Goal: Contribute content

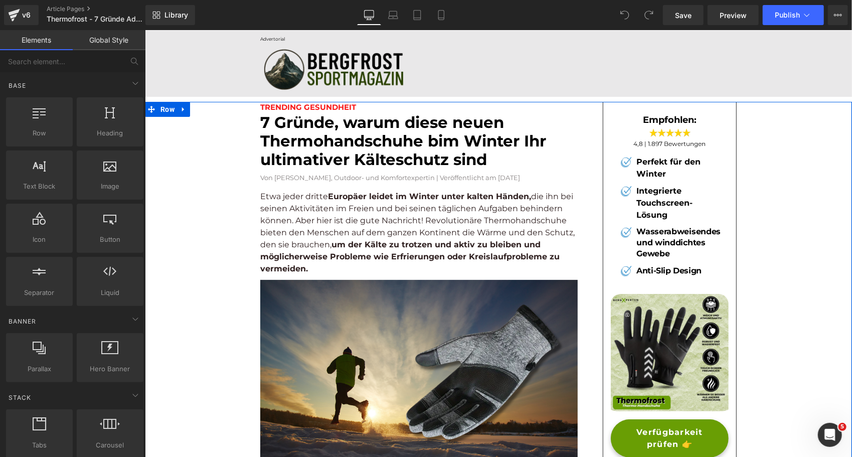
click at [336, 152] on font "7 Gründe, warum diese neuen Thermohandschuhe bim Winter Ihr ultimativer Kältesc…" at bounding box center [403, 140] width 286 height 56
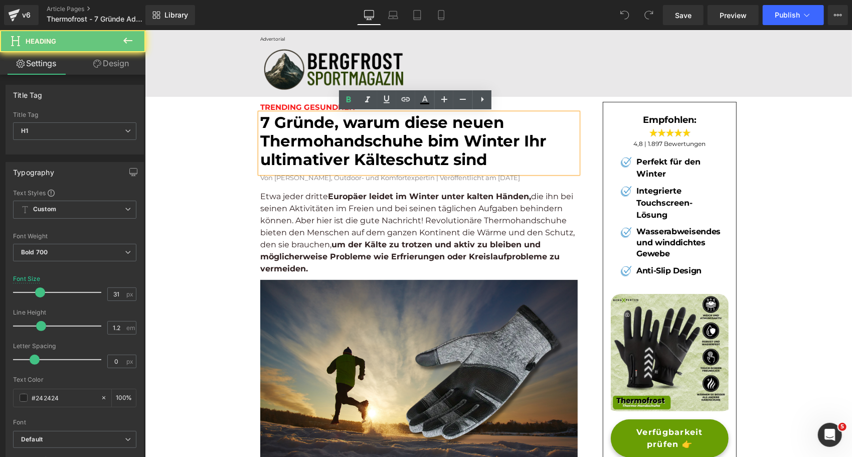
click at [336, 152] on font "7 Gründe, warum diese neuen Thermohandschuhe bim Winter Ihr ultimativer Kältesc…" at bounding box center [403, 140] width 286 height 56
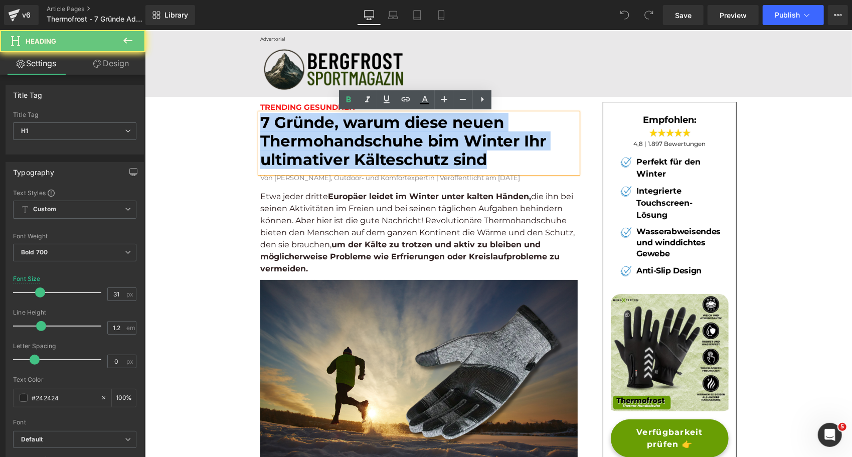
click at [336, 152] on font "7 Gründe, warum diese neuen Thermohandschuhe bim Winter Ihr ultimativer Kältesc…" at bounding box center [403, 140] width 286 height 56
paste div
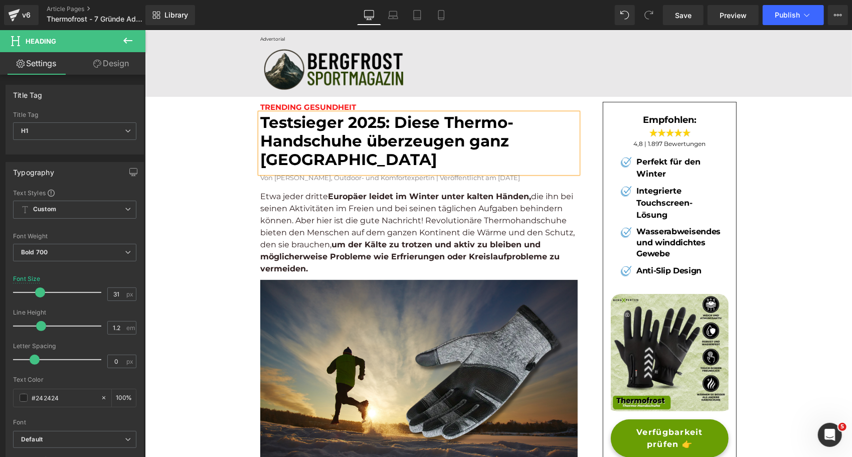
click at [515, 119] on h1 "Testsieger 2025: Diese Thermo-Handschuhe überzeugen ganz [GEOGRAPHIC_DATA]" at bounding box center [418, 141] width 317 height 56
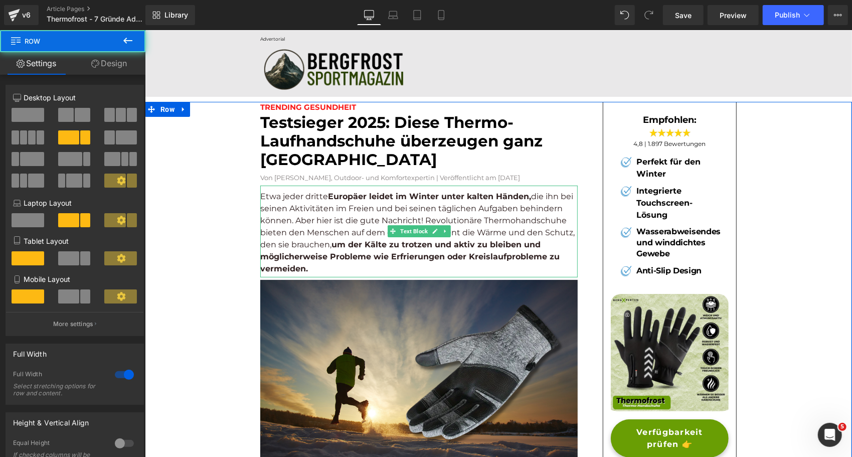
click at [342, 220] on p "Etwa jeder dritte [DEMOGRAPHIC_DATA] leidet im Winter unter kalten Händen, die …" at bounding box center [418, 232] width 317 height 84
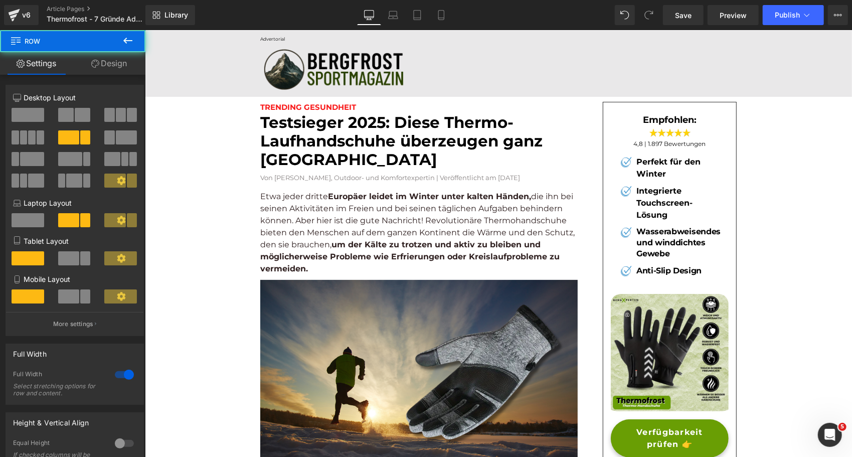
click at [344, 224] on p "Etwa jeder dritte [DEMOGRAPHIC_DATA] leidet im Winter unter kalten Händen, die …" at bounding box center [418, 232] width 317 height 84
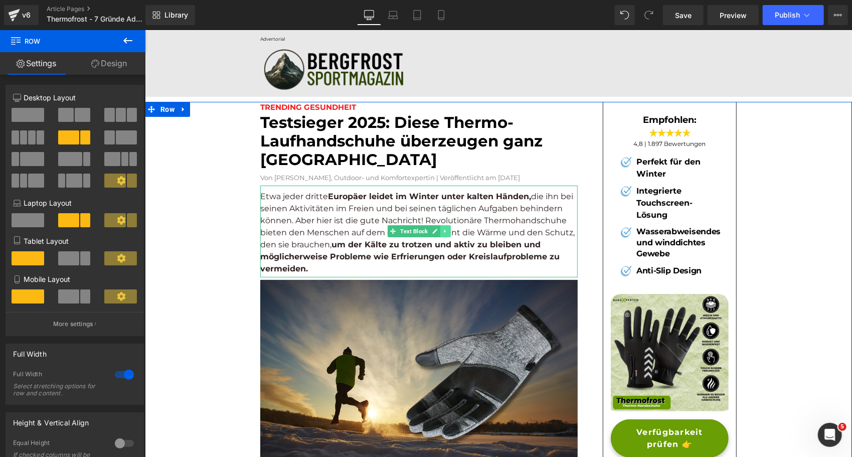
click at [442, 232] on icon at bounding box center [445, 231] width 6 height 6
click at [449, 232] on link at bounding box center [450, 231] width 11 height 12
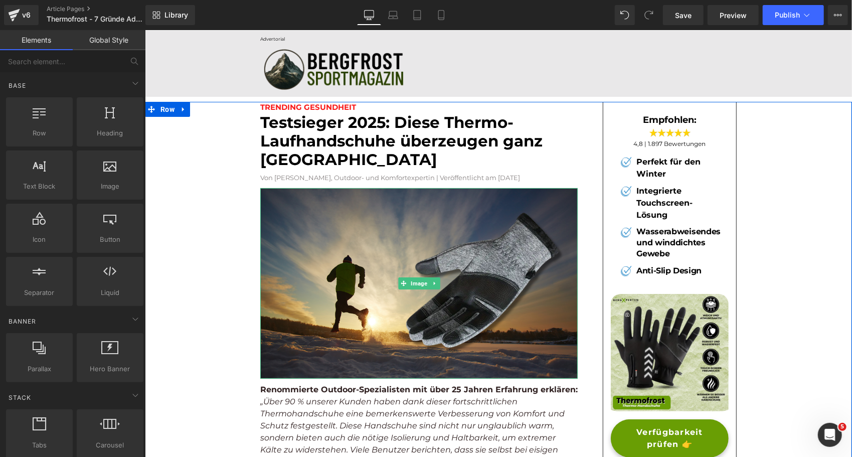
scroll to position [42, 0]
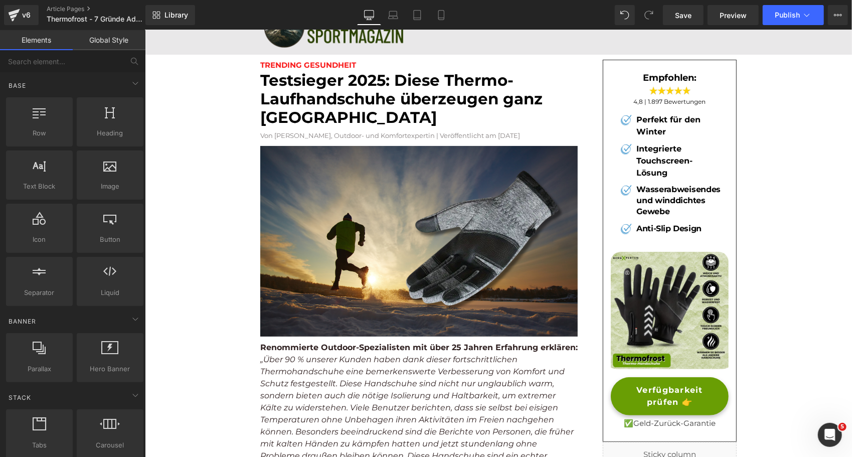
click at [269, 375] on icon "„Über 90 % unserer Kunden haben dank dieser fortschrittlichen Thermohandschuhe …" at bounding box center [416, 413] width 313 height 118
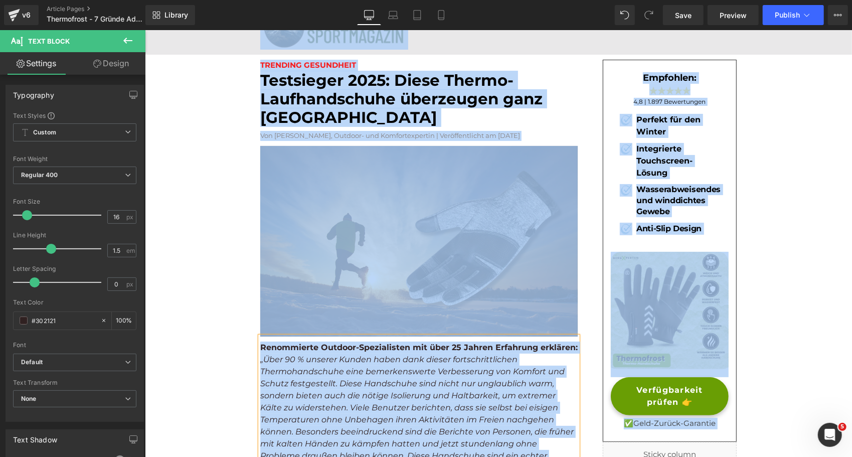
click at [269, 375] on icon "„Über 90 % unserer Kunden haben dank dieser fortschrittlichen Thermohandschuhe …" at bounding box center [416, 413] width 313 height 118
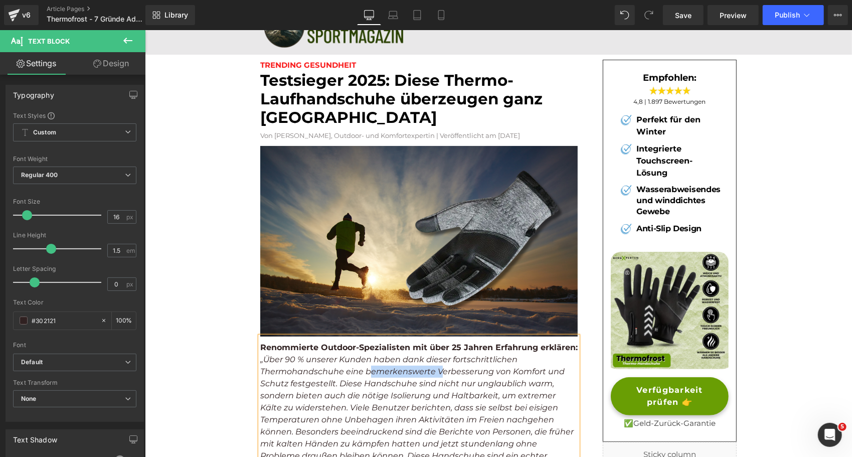
click at [269, 375] on icon "„Über 90 % unserer Kunden haben dank dieser fortschrittlichen Thermohandschuhe …" at bounding box center [416, 413] width 313 height 118
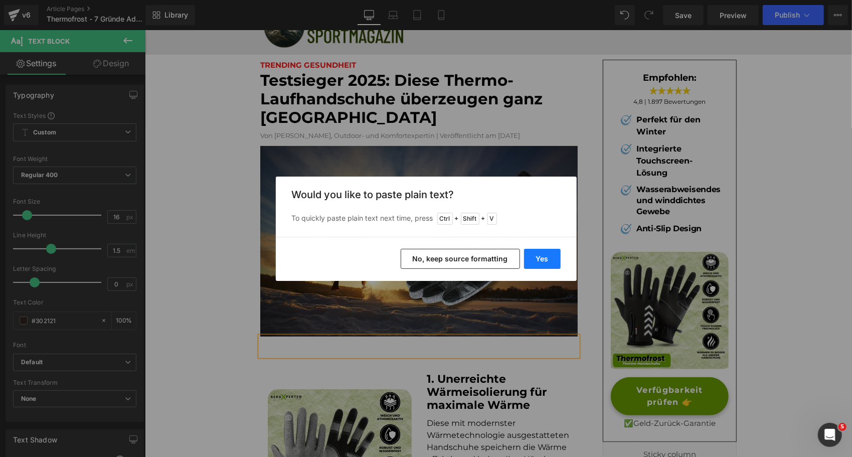
click at [548, 257] on button "Yes" at bounding box center [542, 259] width 37 height 20
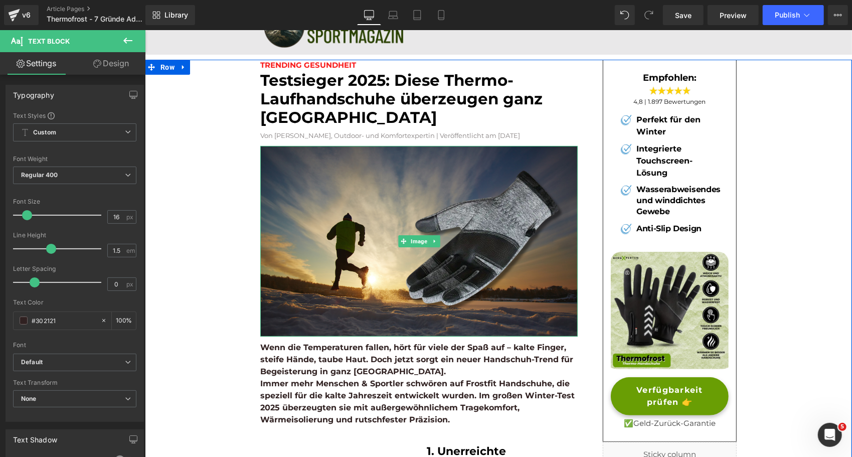
scroll to position [161, 0]
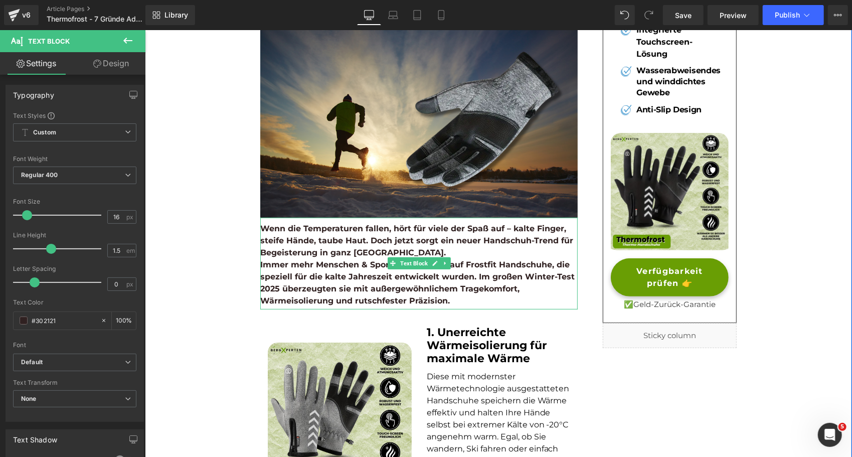
click at [332, 262] on b "Immer mehr Menschen & Sportler schwören auf Frostfit Handschuhe, die speziell f…" at bounding box center [417, 282] width 314 height 46
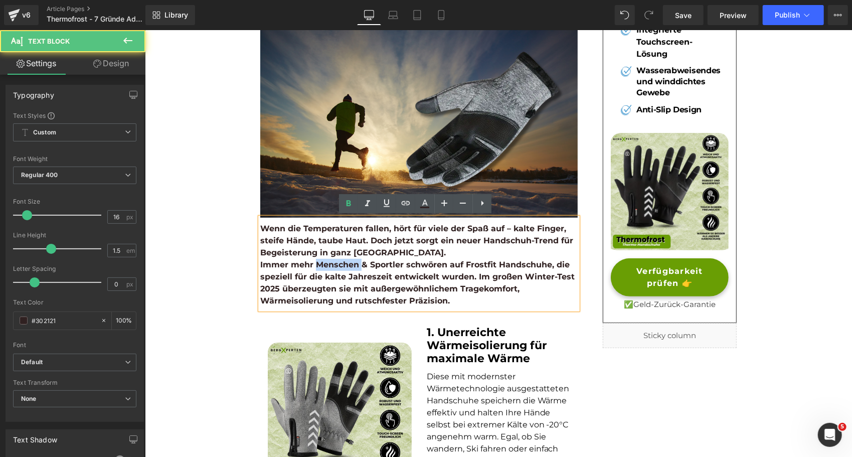
click at [332, 262] on b "Immer mehr Menschen & Sportler schwören auf Frostfit Handschuhe, die speziell f…" at bounding box center [417, 282] width 314 height 46
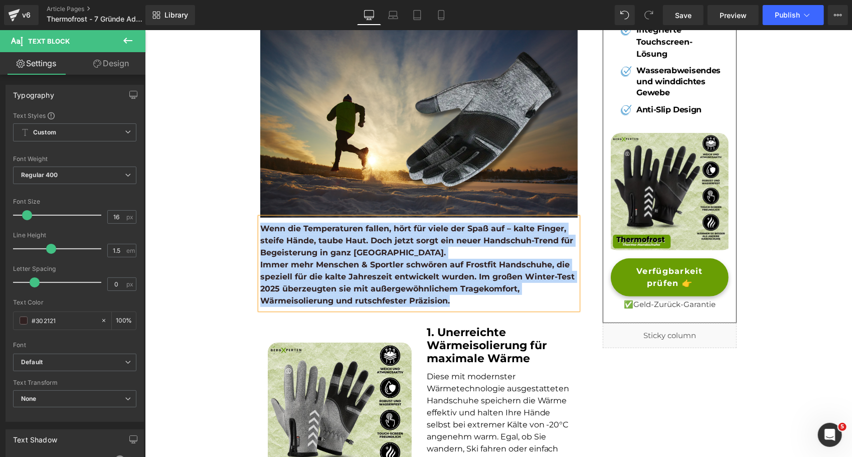
click at [416, 289] on b "Immer mehr Menschen & Sportler schwören auf Frostfit Handschuhe, die speziell f…" at bounding box center [417, 282] width 314 height 46
drag, startPoint x: 448, startPoint y: 302, endPoint x: 234, endPoint y: 227, distance: 226.8
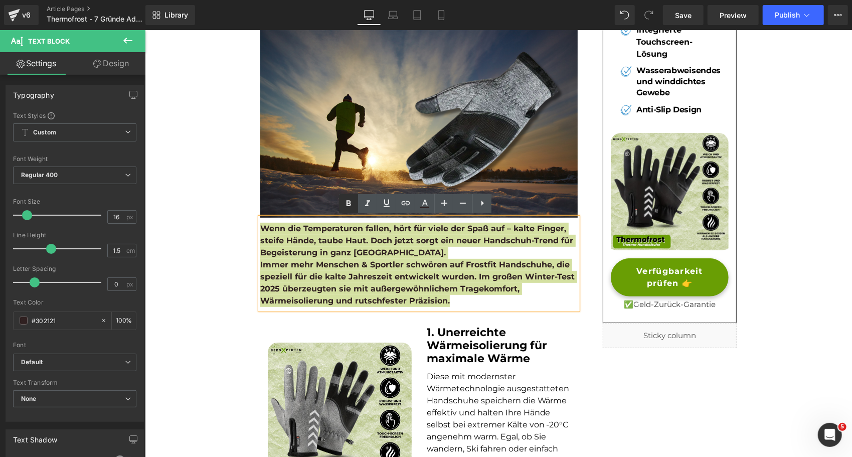
click at [349, 202] on icon at bounding box center [349, 204] width 12 height 12
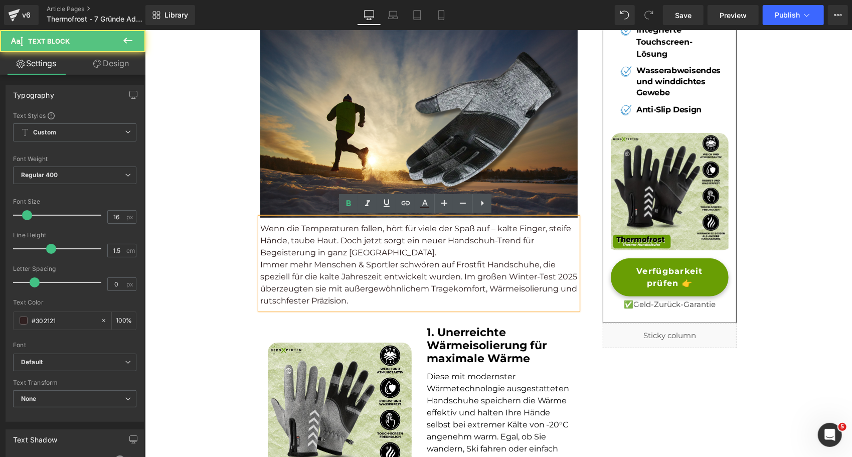
click at [417, 252] on p "Wenn die Temperaturen fallen, hört für viele der Spaß auf – kalte Finger, steif…" at bounding box center [418, 240] width 317 height 36
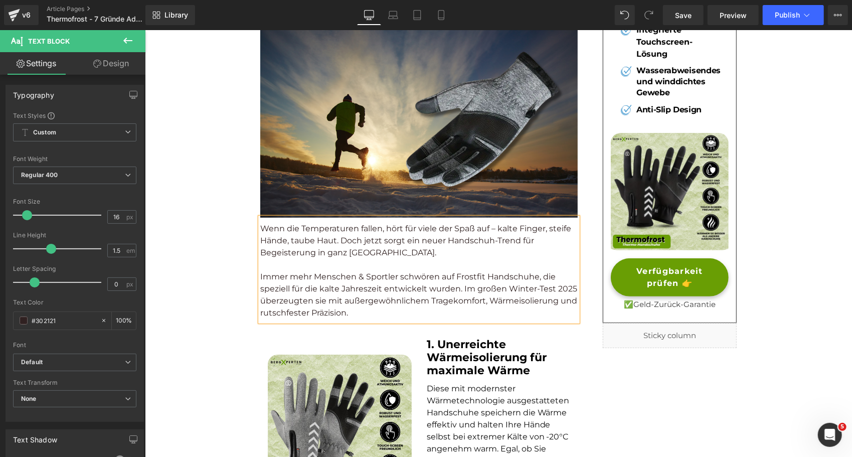
click at [338, 237] on p "Wenn die Temperaturen fallen, hört für viele der Spaß auf – kalte Finger, steif…" at bounding box center [418, 240] width 317 height 36
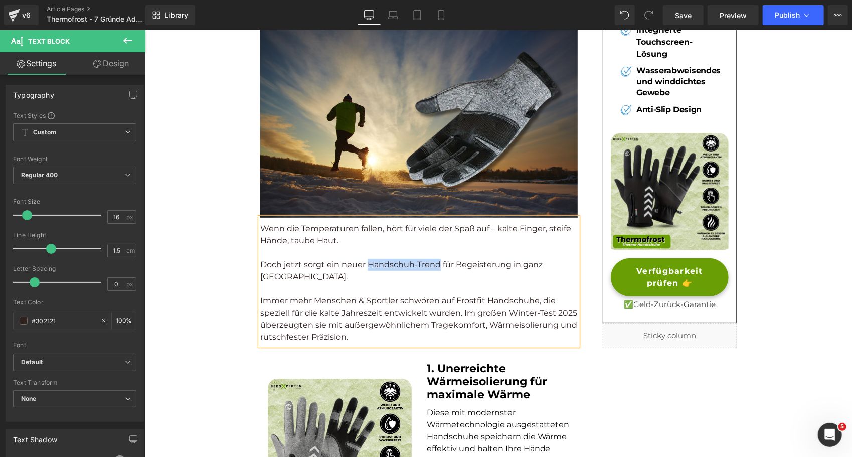
drag, startPoint x: 362, startPoint y: 263, endPoint x: 436, endPoint y: 263, distance: 73.7
click at [436, 263] on p "Doch jetzt sorgt ein neuer Handschuh-Trend für Begeisterung in ganz [GEOGRAPHIC…" at bounding box center [418, 270] width 317 height 24
click at [349, 197] on link at bounding box center [348, 203] width 19 height 19
click at [388, 298] on p "Immer mehr Menschen & Sportler schwören auf Frostfit Handschuhe, die speziell f…" at bounding box center [418, 318] width 317 height 48
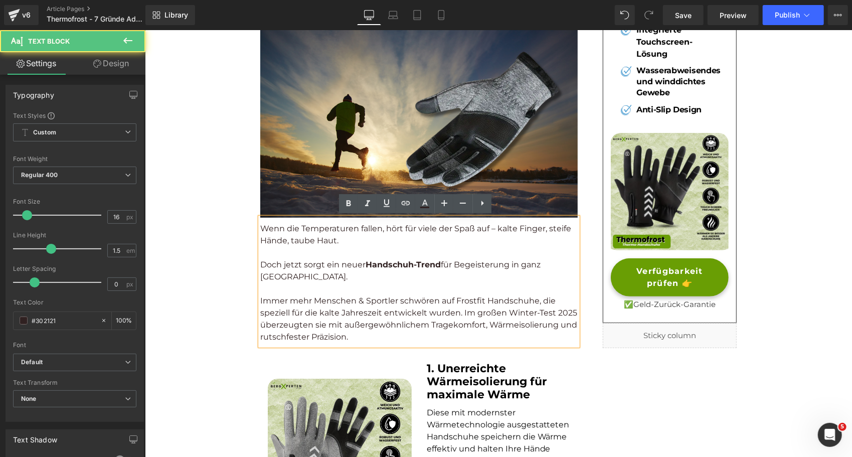
click at [464, 303] on p "Immer mehr Menschen & Sportler schwören auf Frostfit Handschuhe, die speziell f…" at bounding box center [418, 318] width 317 height 48
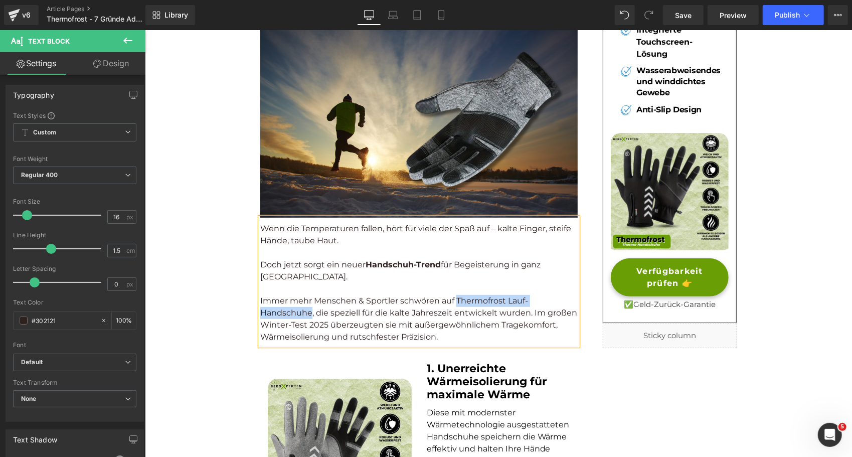
drag, startPoint x: 452, startPoint y: 298, endPoint x: 306, endPoint y: 310, distance: 146.4
click at [306, 310] on p "Immer mehr Menschen & Sportler schwören auf Thermofrost Lauf-Handschuhe, die sp…" at bounding box center [418, 318] width 317 height 48
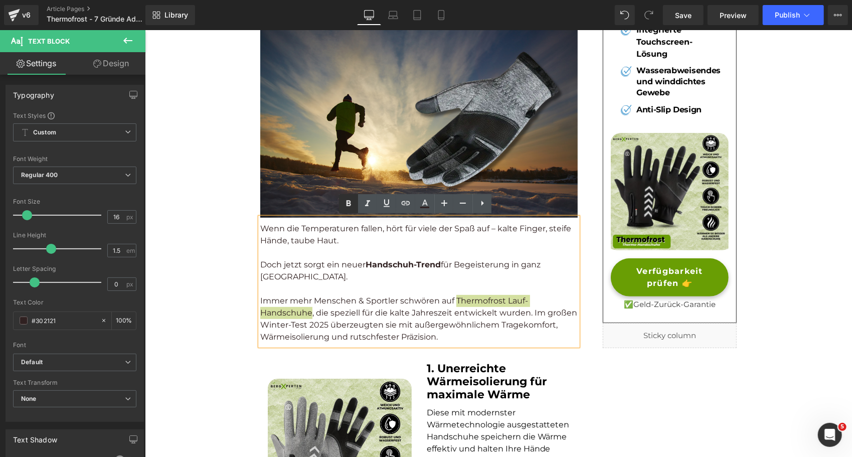
click at [349, 204] on icon at bounding box center [349, 204] width 5 height 6
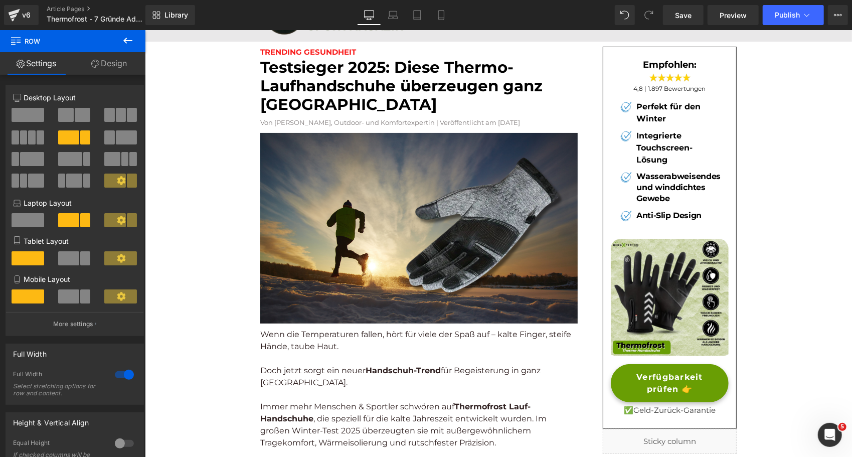
scroll to position [0, 0]
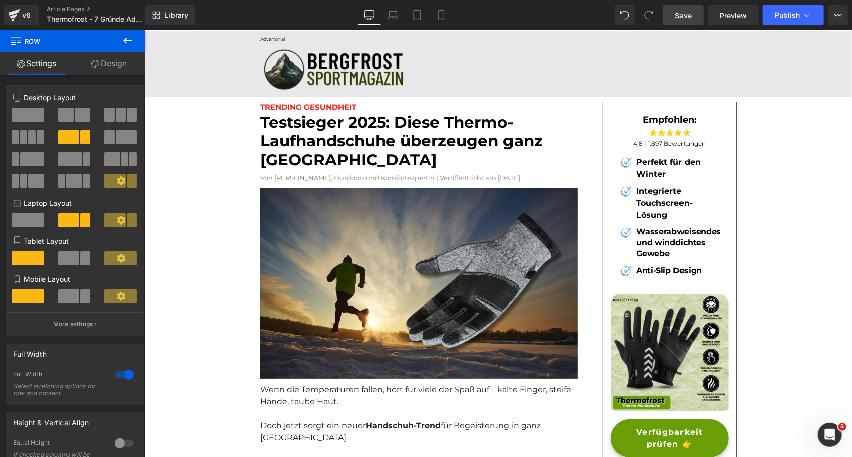
click at [679, 21] on link "Save" at bounding box center [683, 15] width 41 height 20
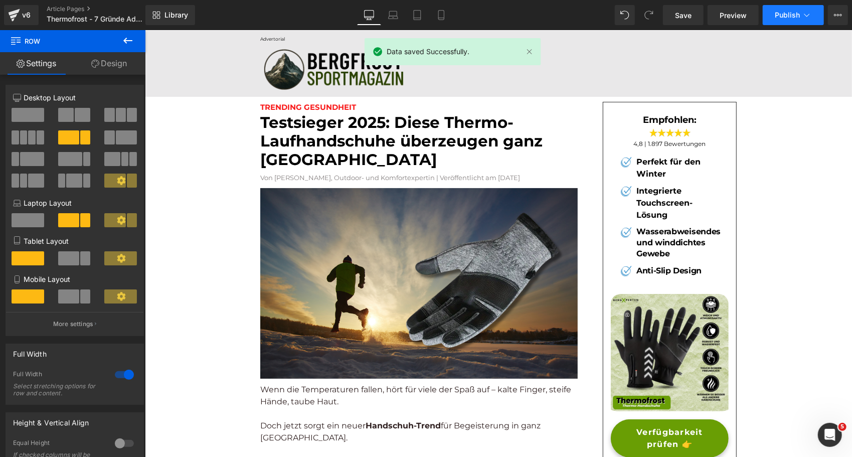
click at [775, 6] on button "Publish" at bounding box center [793, 15] width 61 height 20
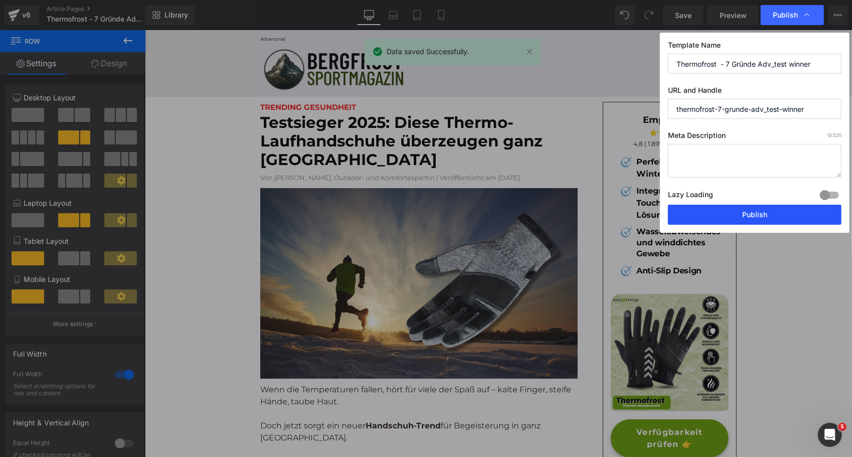
click at [704, 215] on button "Publish" at bounding box center [755, 215] width 174 height 20
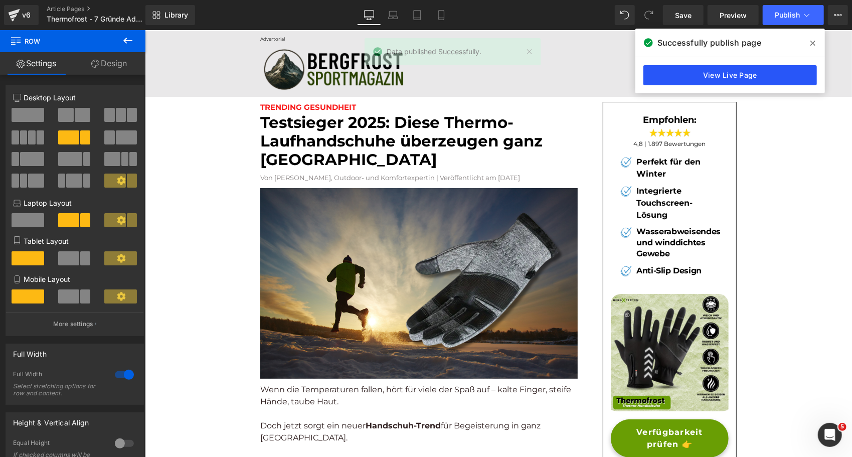
click at [680, 75] on link "View Live Page" at bounding box center [730, 75] width 174 height 20
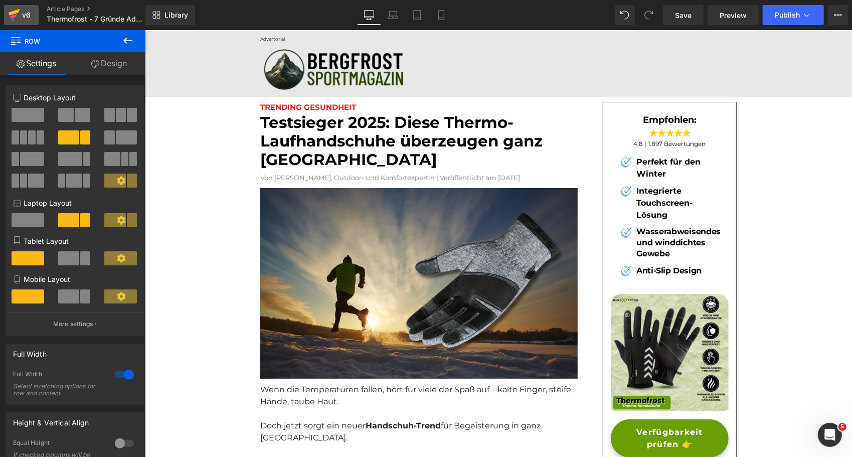
click at [24, 17] on div "v6" at bounding box center [26, 15] width 13 height 13
